Goal: Navigation & Orientation: Find specific page/section

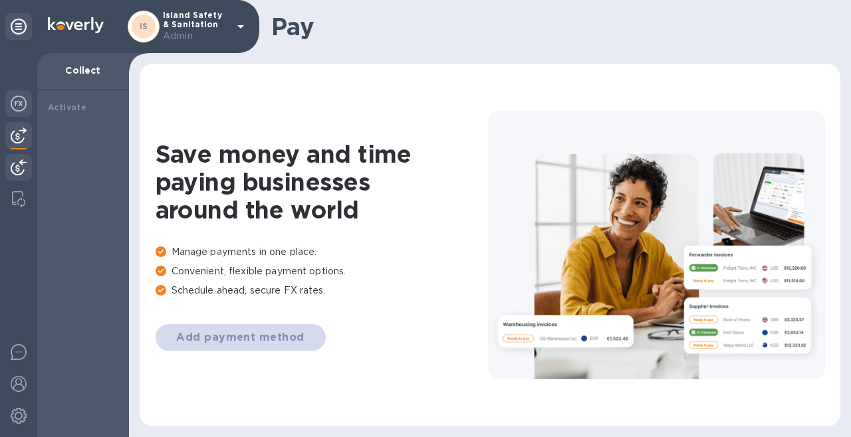
click at [16, 104] on img at bounding box center [19, 104] width 16 height 16
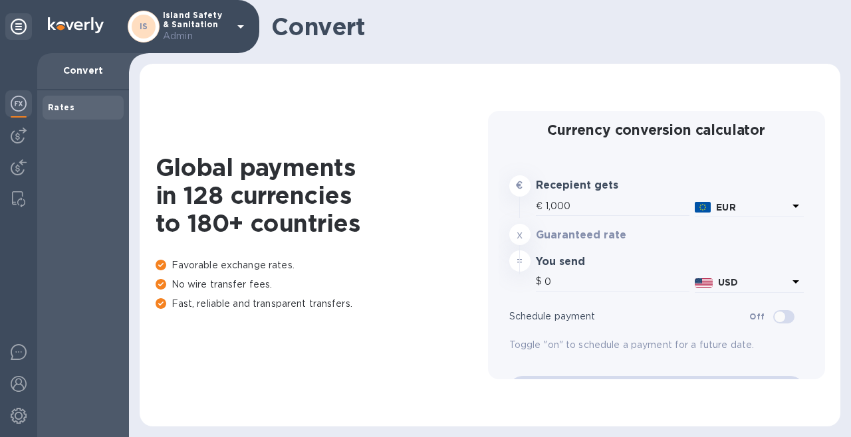
type input "1,178.68"
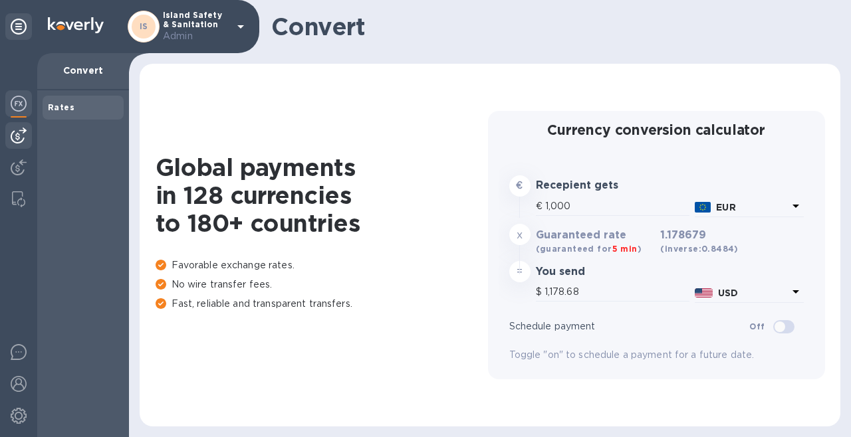
click at [17, 130] on img at bounding box center [19, 136] width 16 height 16
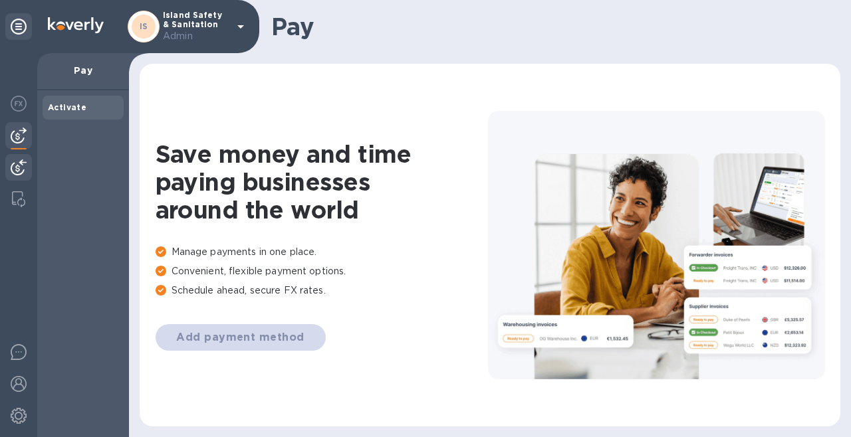
click at [18, 169] on img at bounding box center [19, 167] width 16 height 16
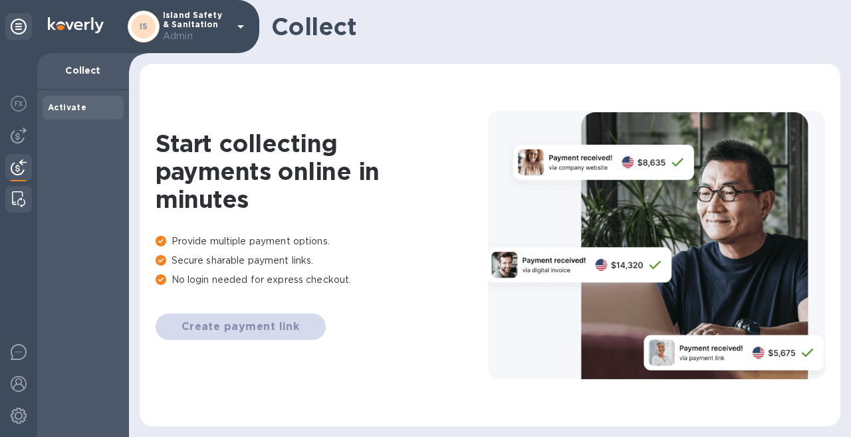
click at [21, 195] on img at bounding box center [18, 199] width 13 height 16
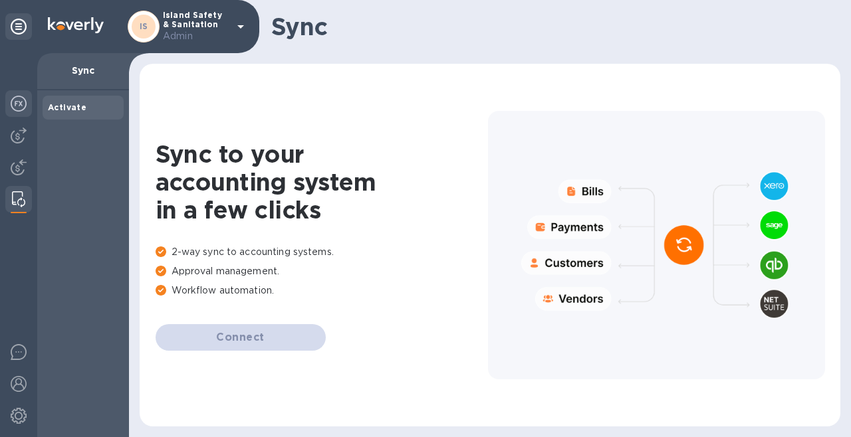
click at [20, 106] on img at bounding box center [19, 104] width 16 height 16
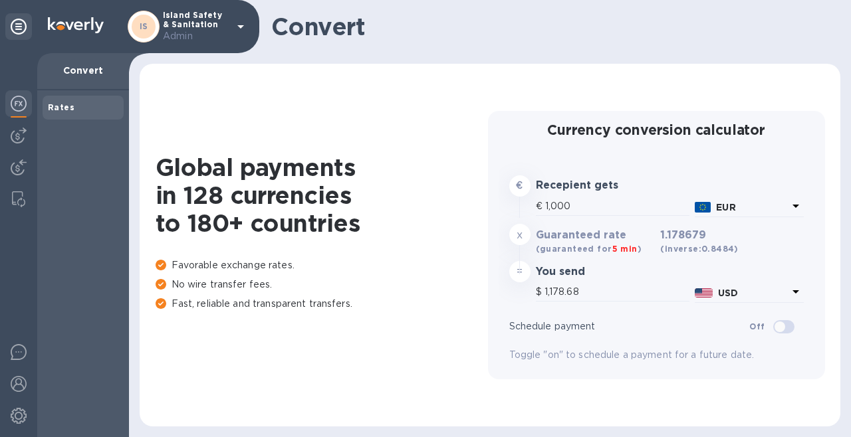
click at [25, 19] on icon at bounding box center [19, 27] width 16 height 16
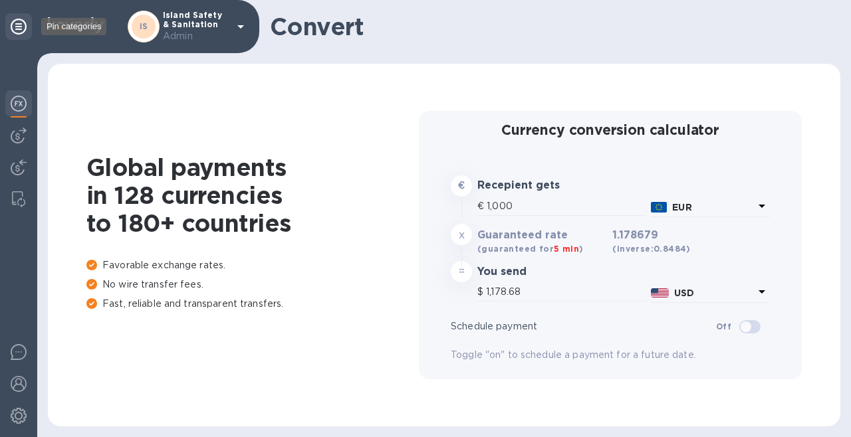
click at [16, 29] on icon at bounding box center [19, 27] width 16 height 16
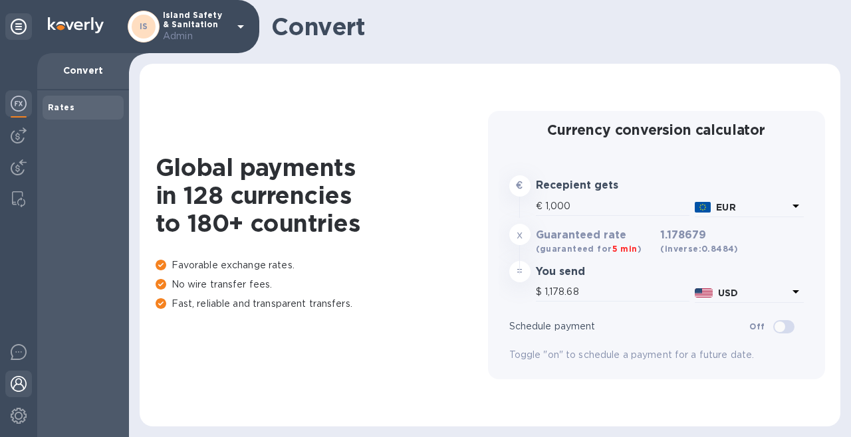
click at [16, 387] on img at bounding box center [19, 384] width 16 height 16
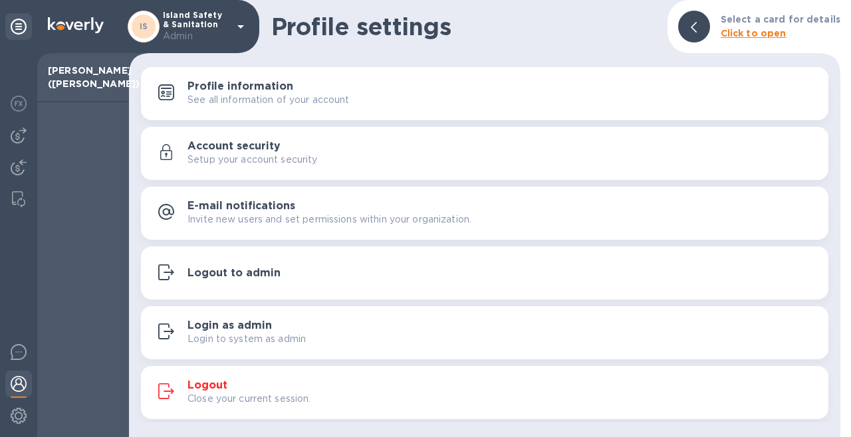
click at [282, 82] on h3 "Profile information" at bounding box center [240, 86] width 106 height 13
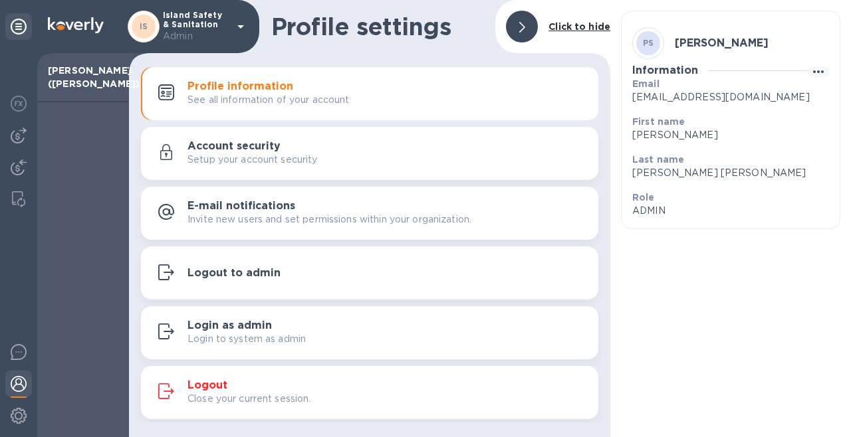
click at [450, 150] on div "Account security Setup your account security" at bounding box center [387, 153] width 400 height 27
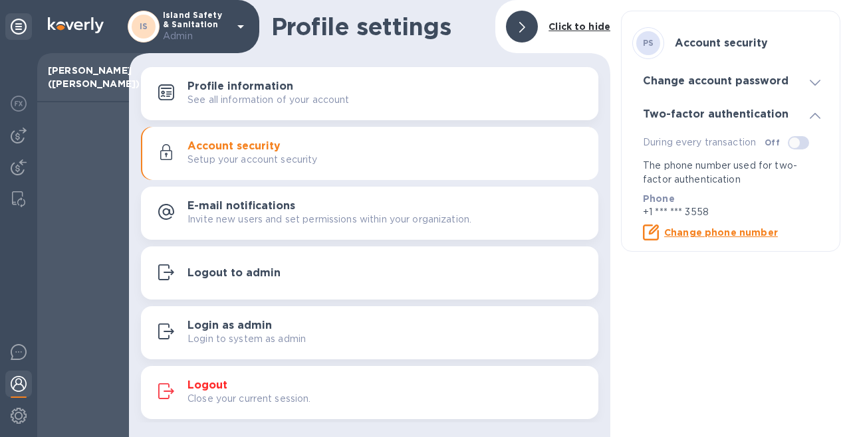
click at [419, 206] on div "E-mail notifications Invite new users and set permissions within your organizat…" at bounding box center [387, 213] width 400 height 27
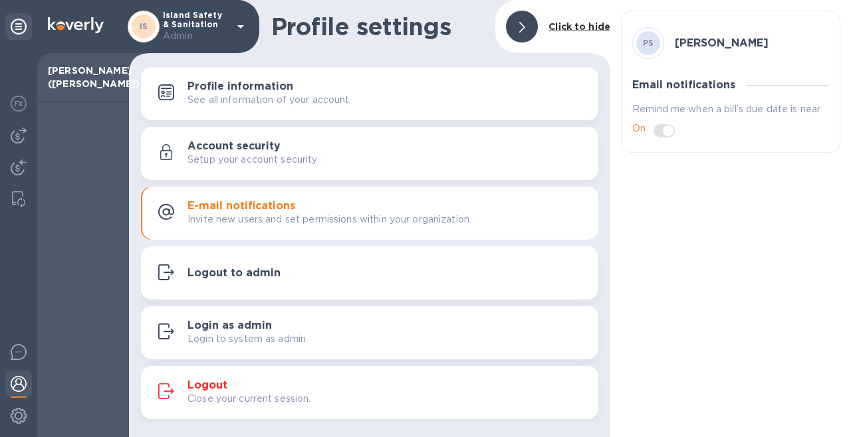
click at [377, 266] on div "Logout to admin" at bounding box center [369, 273] width 441 height 23
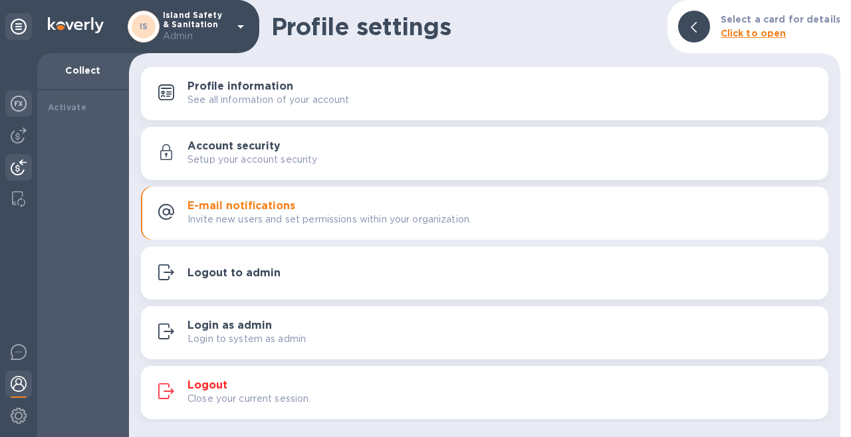
click at [29, 104] on div at bounding box center [18, 104] width 27 height 29
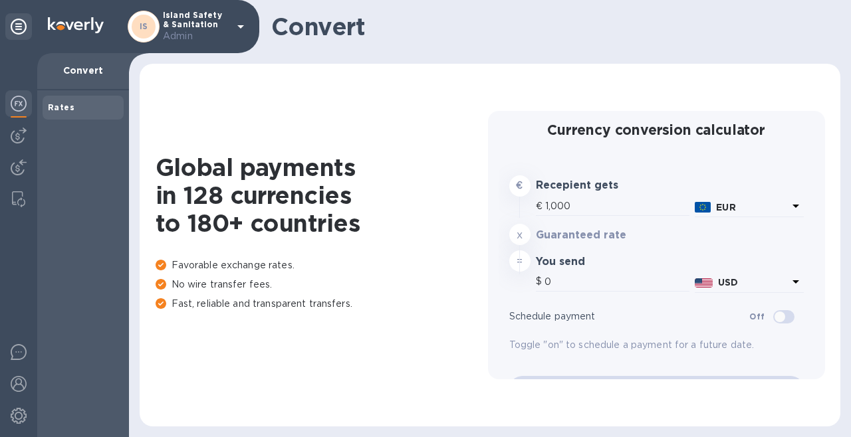
type input "1,178.68"
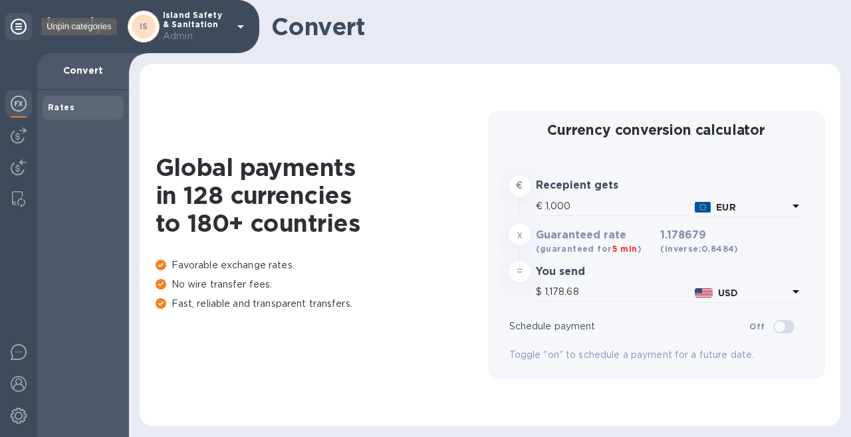
click at [25, 35] on div at bounding box center [18, 26] width 27 height 27
click at [20, 21] on icon at bounding box center [19, 27] width 16 height 16
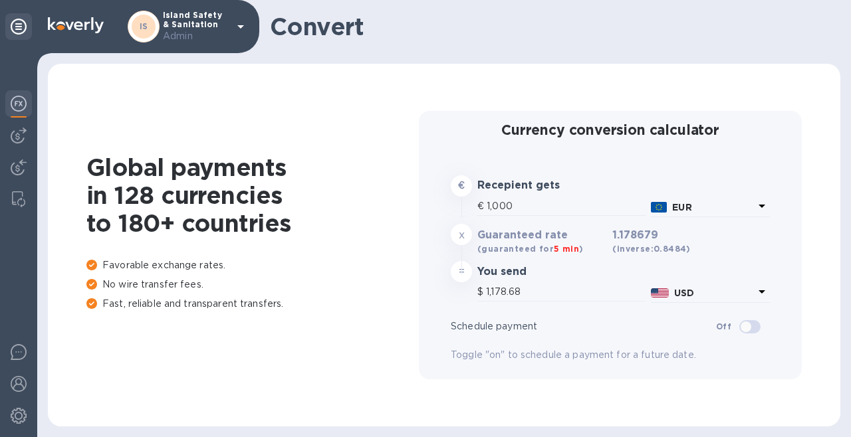
click at [23, 34] on icon at bounding box center [19, 27] width 16 height 16
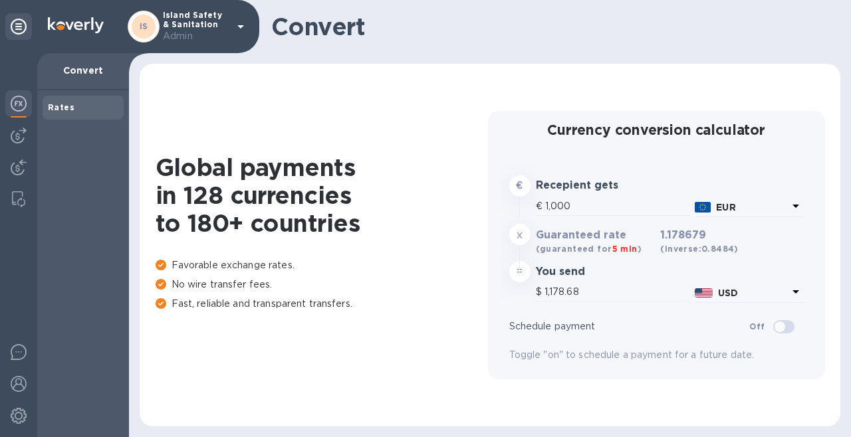
click at [198, 39] on p "Admin" at bounding box center [196, 36] width 66 height 14
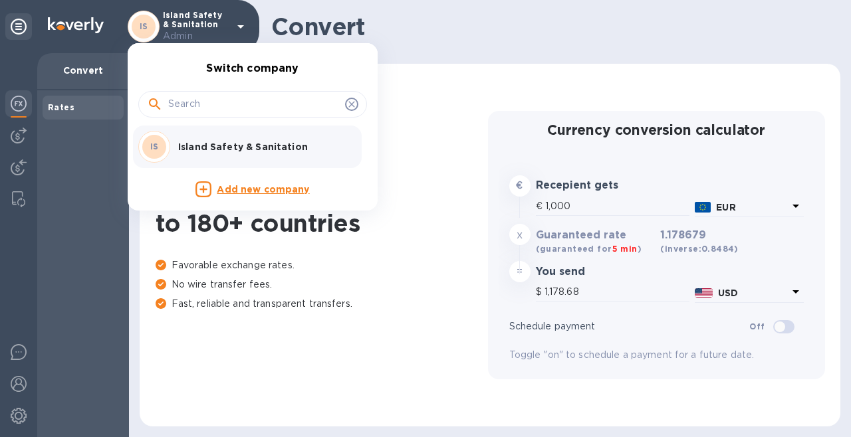
click at [212, 142] on p "Island Safety & Sanitation" at bounding box center [261, 146] width 167 height 13
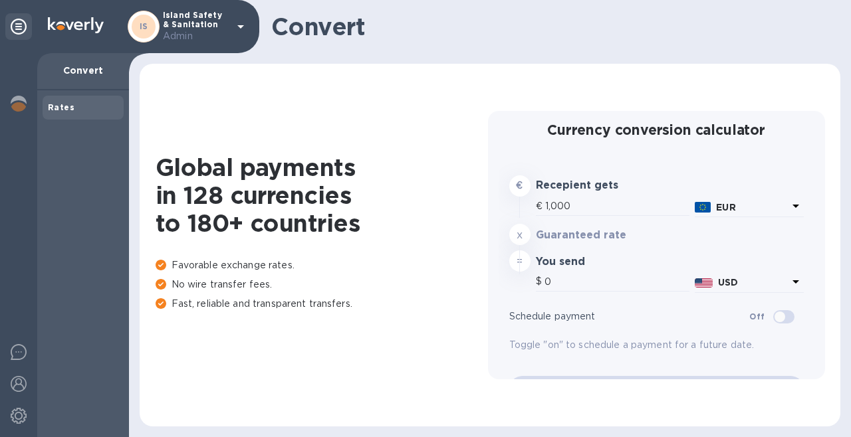
type input "1,178.68"
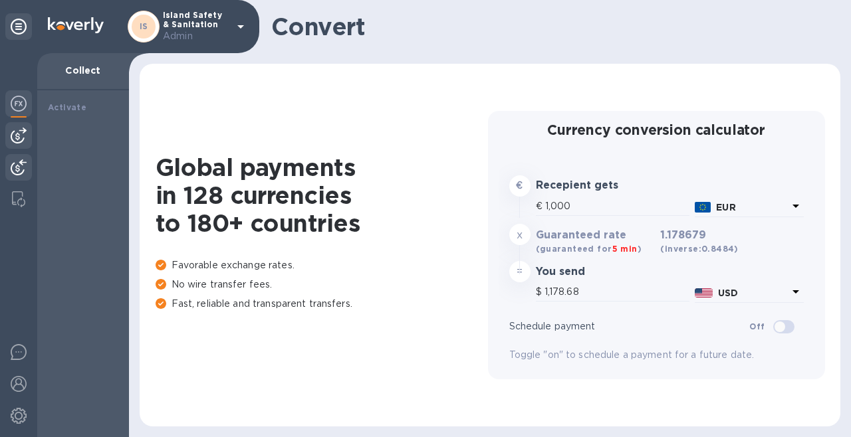
click at [15, 139] on img at bounding box center [19, 136] width 16 height 16
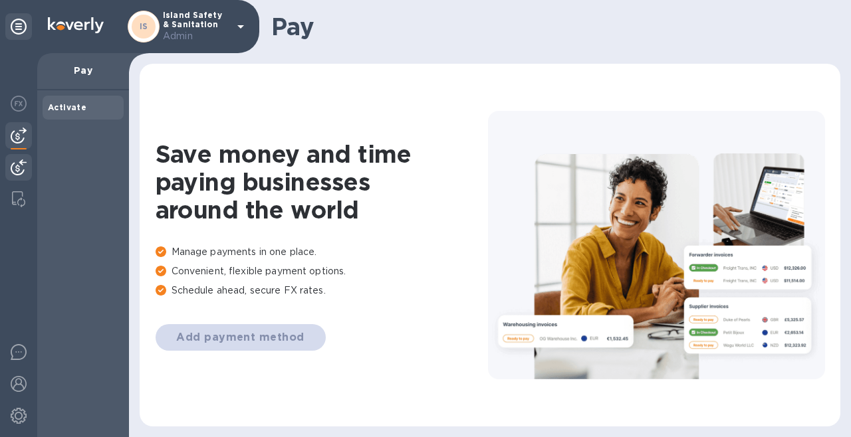
click at [15, 163] on img at bounding box center [19, 167] width 16 height 16
